Goal: Task Accomplishment & Management: Use online tool/utility

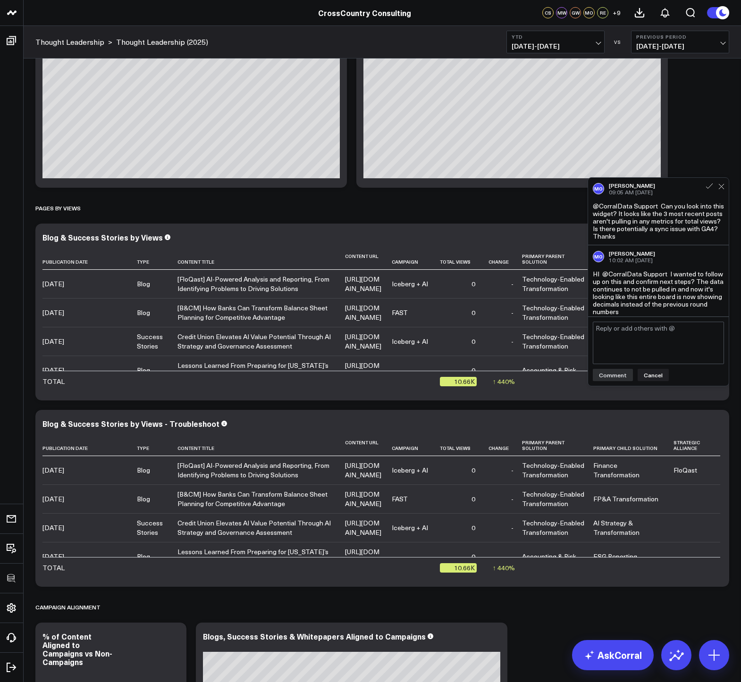
scroll to position [4, 0]
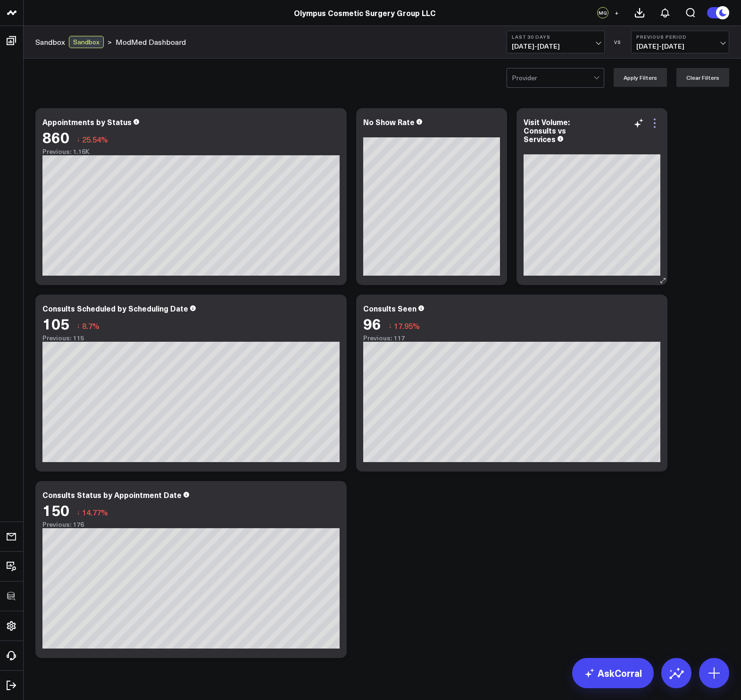
click at [655, 126] on icon at bounding box center [655, 127] width 2 height 2
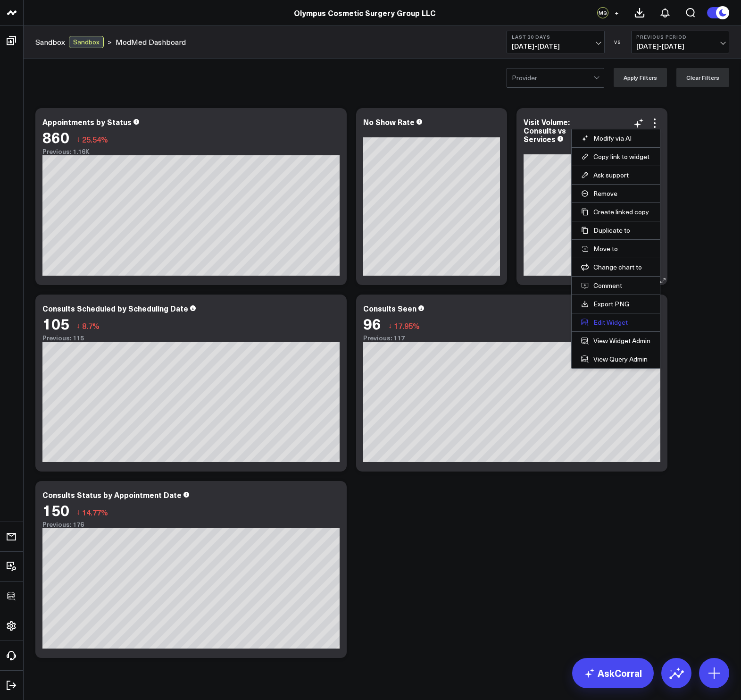
click at [601, 323] on button "Edit Widget" at bounding box center [615, 322] width 69 height 8
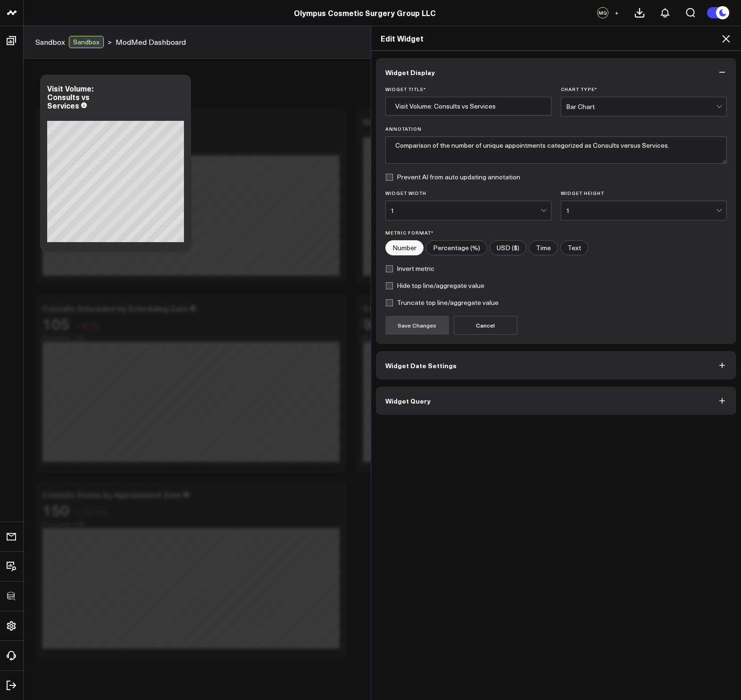
click at [449, 378] on button "Widget Query" at bounding box center [556, 400] width 361 height 28
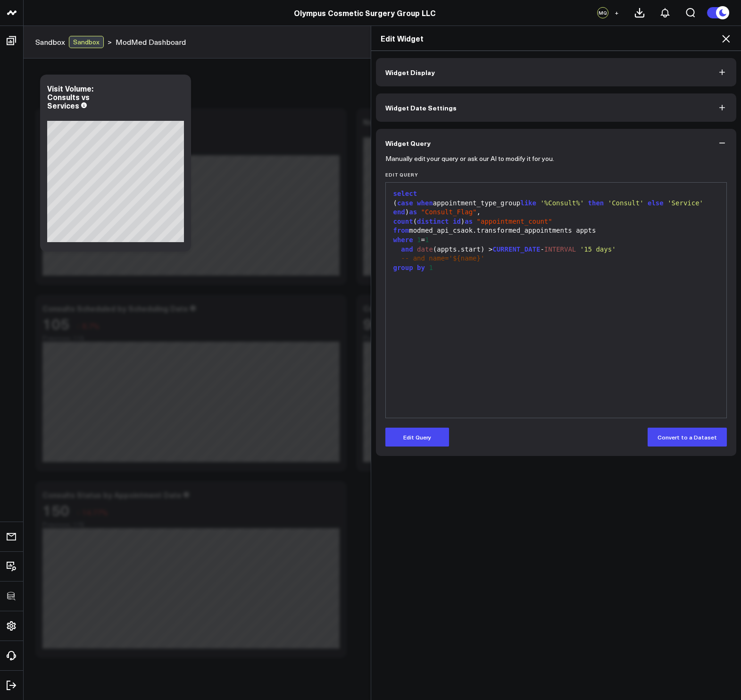
click at [711, 42] on icon at bounding box center [725, 38] width 11 height 11
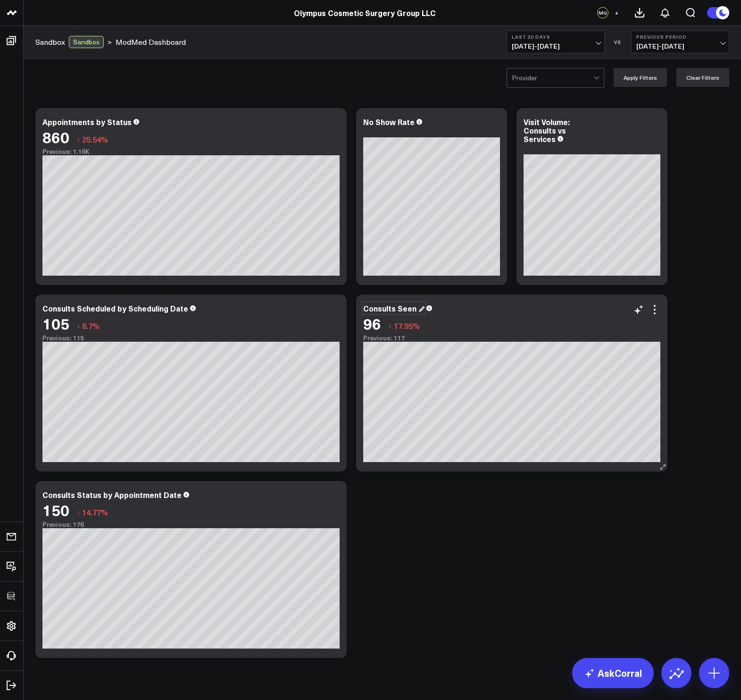
click at [400, 310] on div "Consults Seen" at bounding box center [393, 308] width 61 height 10
click at [443, 378] on div "Modify via AI Copy link to widget Ask support Remove Create linked copy Executi…" at bounding box center [382, 382] width 703 height 559
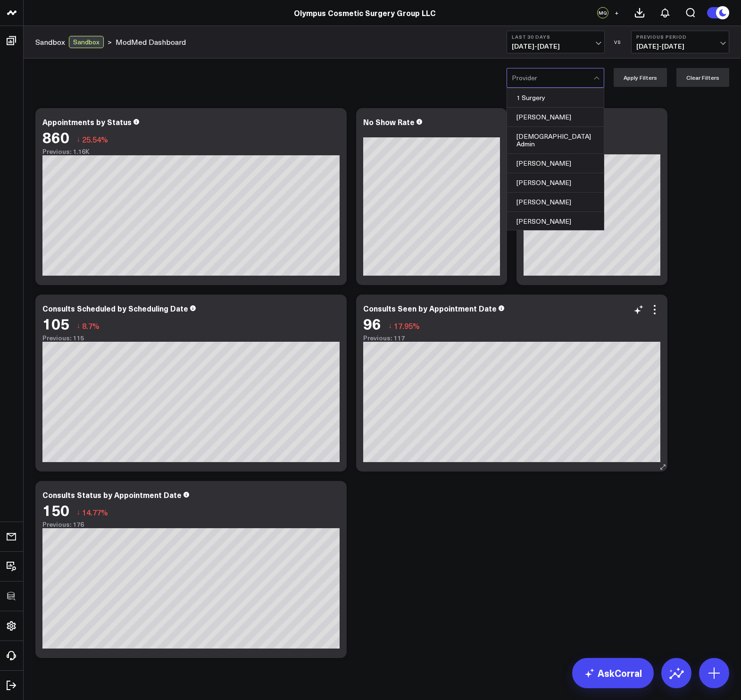
click at [564, 80] on div at bounding box center [553, 77] width 82 height 19
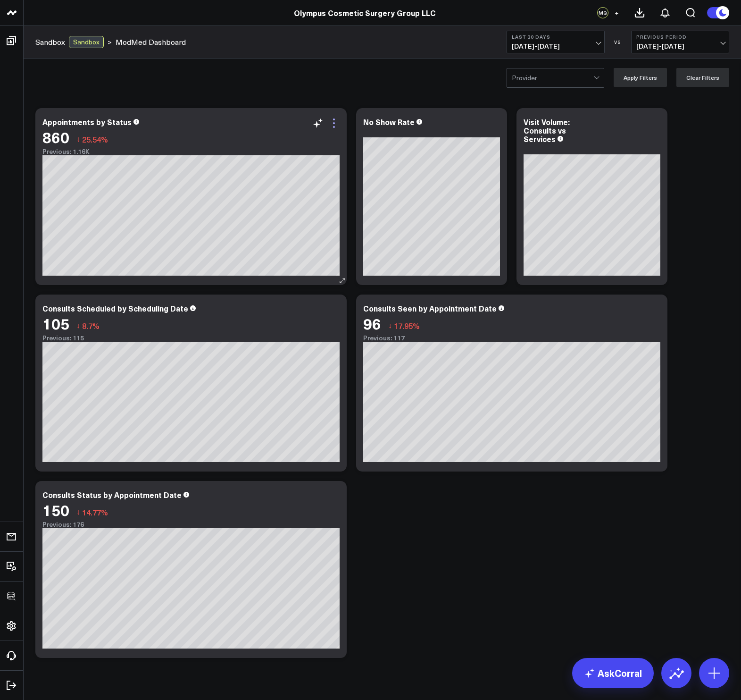
click at [336, 117] on icon at bounding box center [333, 122] width 11 height 11
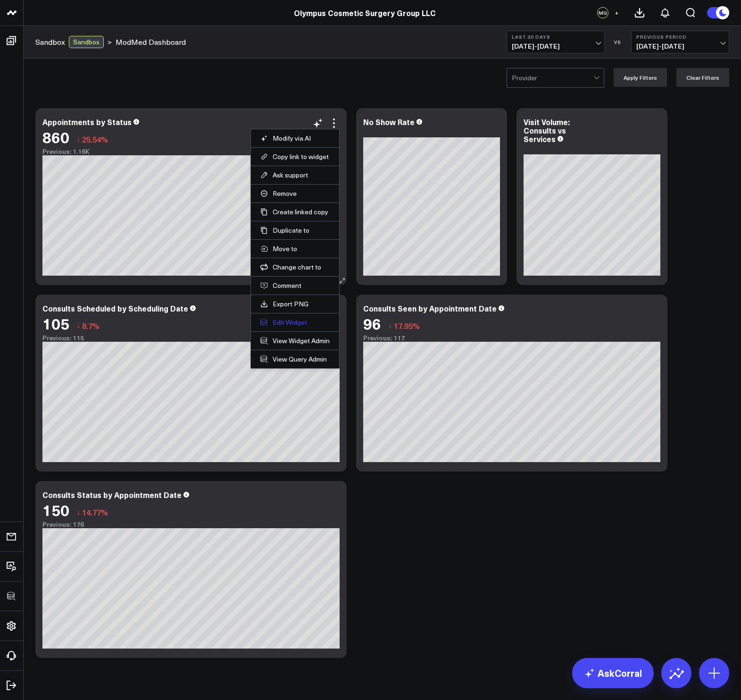
click at [287, 323] on button "Edit Widget" at bounding box center [294, 322] width 69 height 8
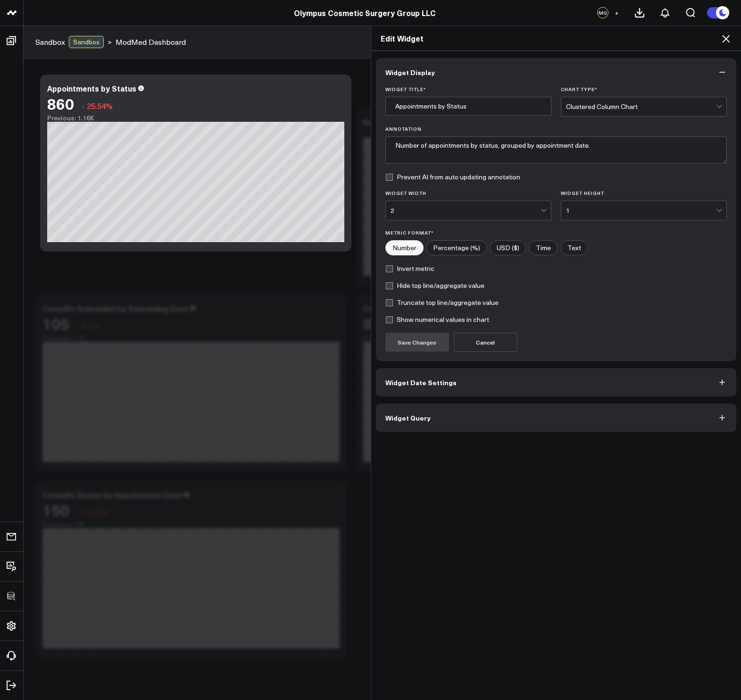
click at [400, 378] on span "Widget Query" at bounding box center [407, 418] width 45 height 8
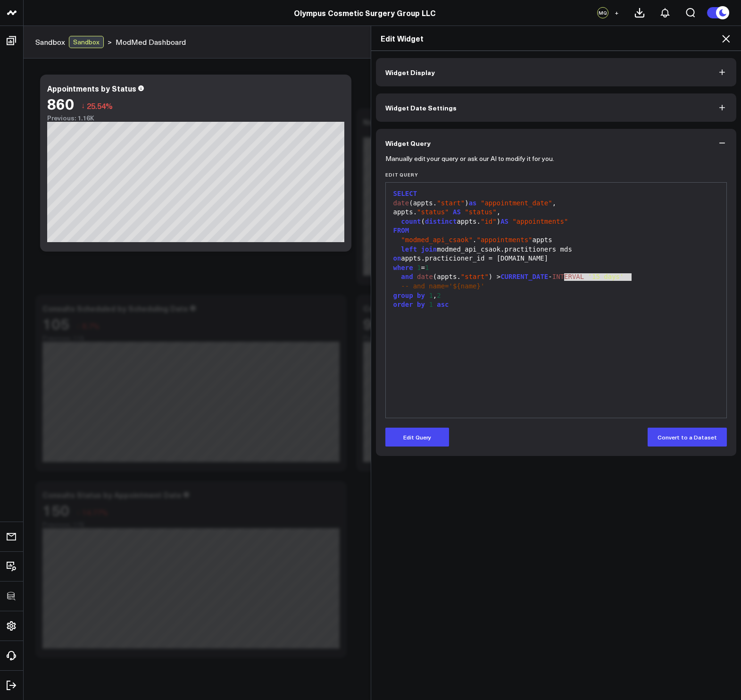
drag, startPoint x: 562, startPoint y: 275, endPoint x: 634, endPoint y: 278, distance: 71.3
click at [634, 278] on div "and date (appts. "start" ) > CURRENT_DATE - INTERVAL '15 days'" at bounding box center [557, 276] width 332 height 9
click at [627, 312] on div "SELECT date (appts. "start" ) as "appointment_date" , appts. "status" AS "statu…" at bounding box center [557, 299] width 332 height 225
click at [606, 276] on span "'15 days'" at bounding box center [606, 277] width 36 height 8
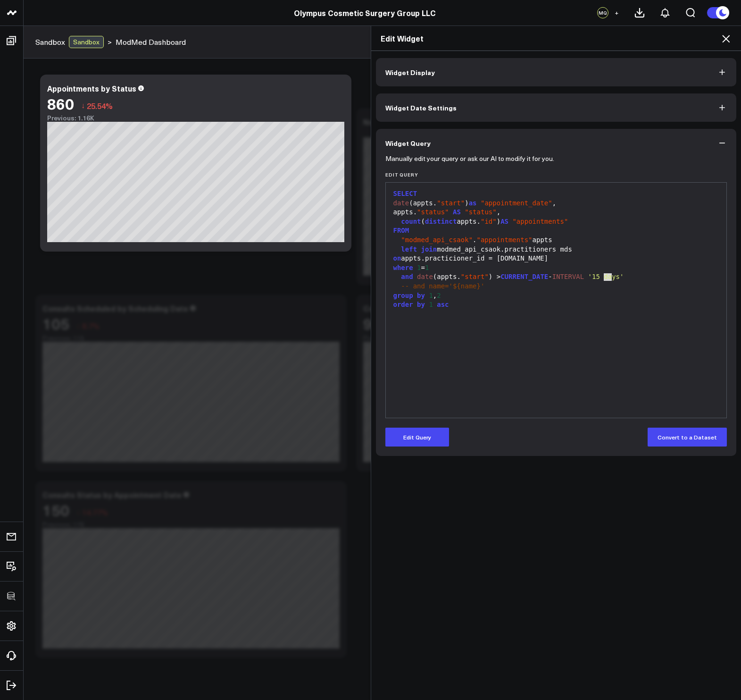
click at [606, 276] on span "'15 days'" at bounding box center [606, 277] width 36 height 8
click at [624, 278] on span "'15 days'" at bounding box center [606, 277] width 36 height 8
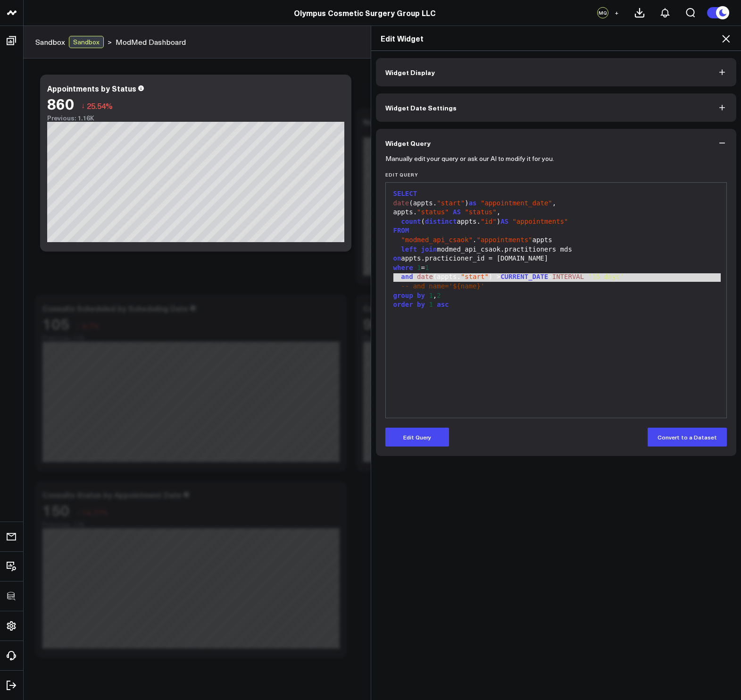
click at [601, 335] on div "SELECT date (appts. "start" ) as "appointment_date" , appts. "status" AS "statu…" at bounding box center [557, 299] width 332 height 225
click at [711, 35] on icon at bounding box center [725, 38] width 11 height 11
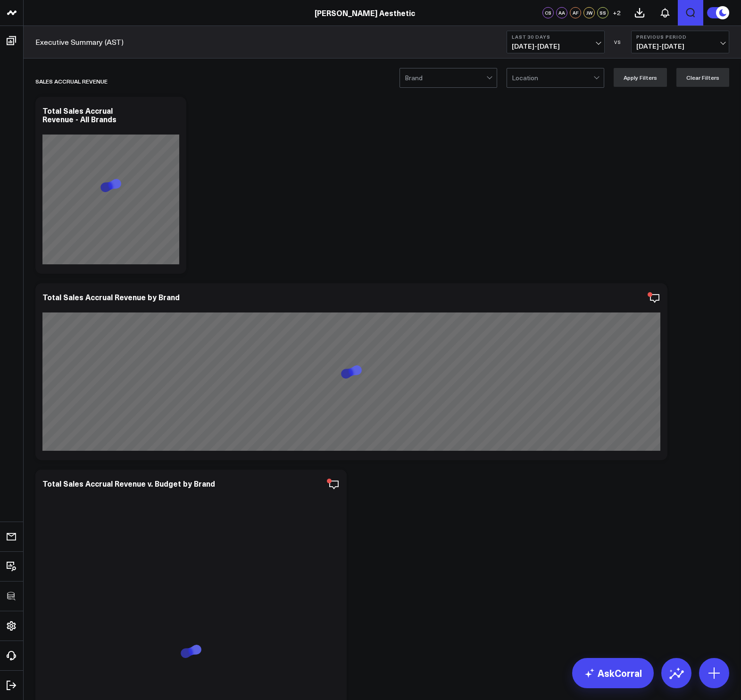
click at [692, 16] on icon "Open search" at bounding box center [690, 12] width 11 height 11
click at [457, 36] on button "submit" at bounding box center [462, 41] width 11 height 11
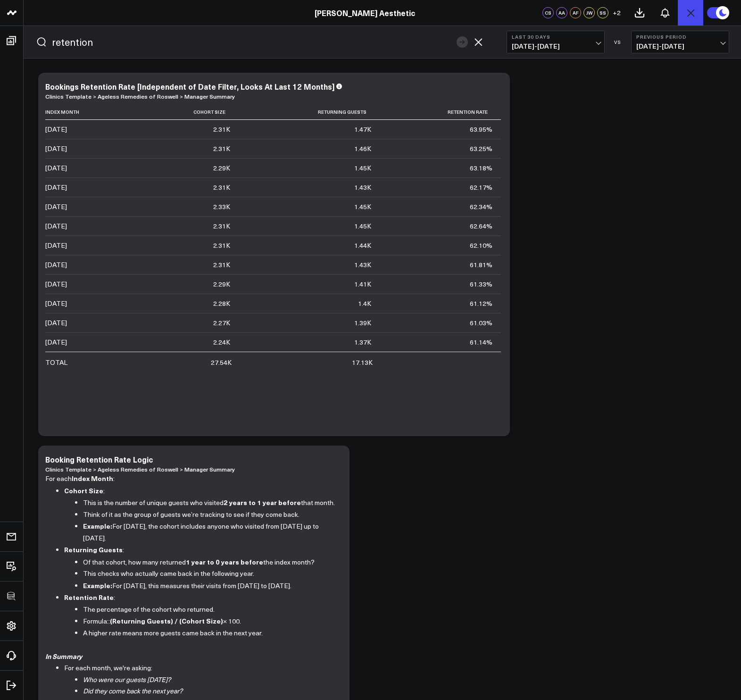
click at [64, 41] on input "retention" at bounding box center [252, 42] width 400 height 14
type input "rebook"
click at [457, 36] on button "submit" at bounding box center [462, 41] width 11 height 11
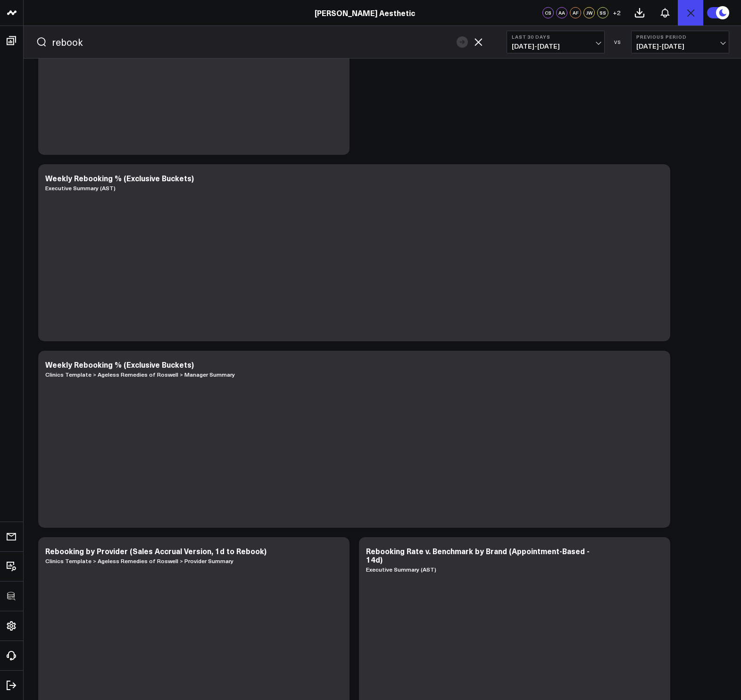
scroll to position [109, 0]
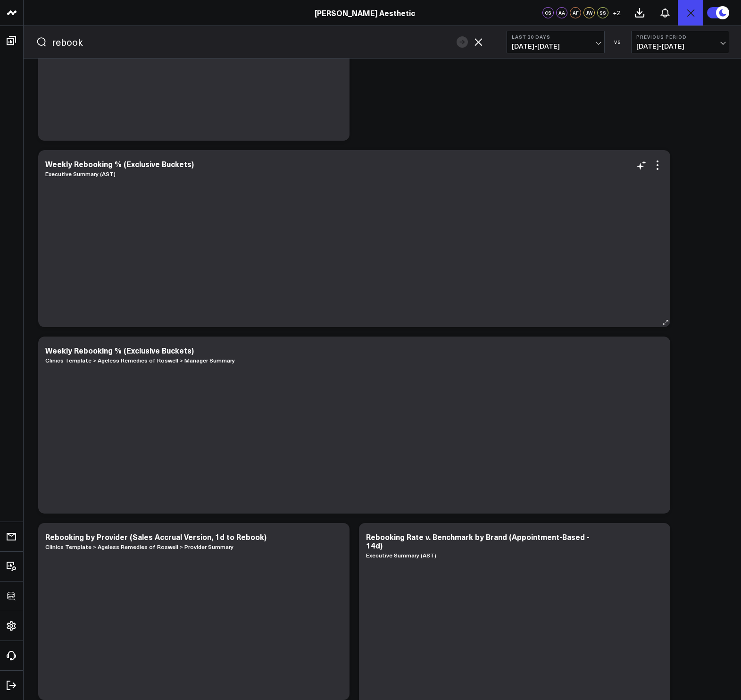
click at [90, 174] on div at bounding box center [354, 238] width 618 height 158
click at [91, 176] on div at bounding box center [354, 238] width 618 height 158
click at [278, 40] on input "rebook" at bounding box center [252, 42] width 400 height 14
